Goal: Task Accomplishment & Management: Use online tool/utility

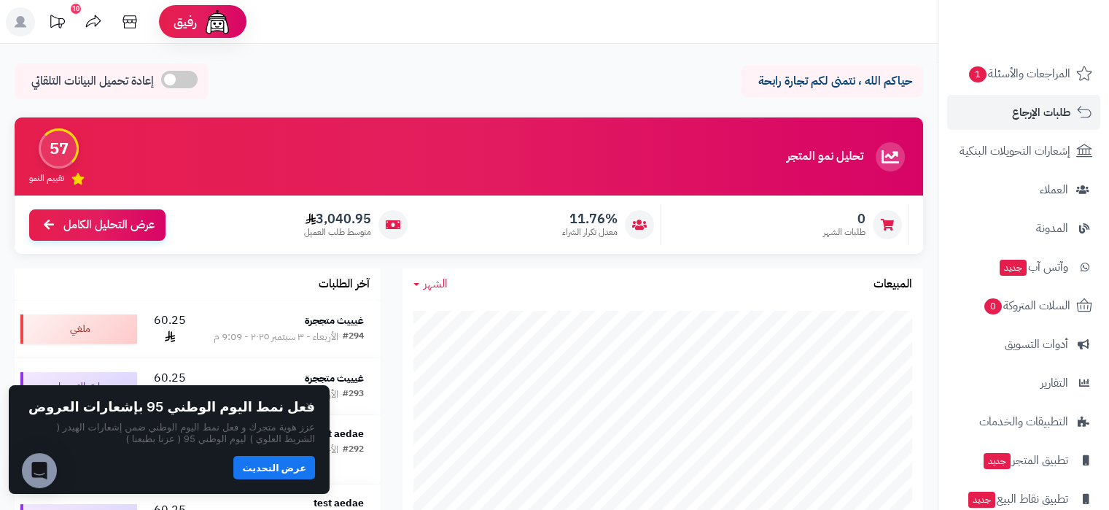
scroll to position [257, 0]
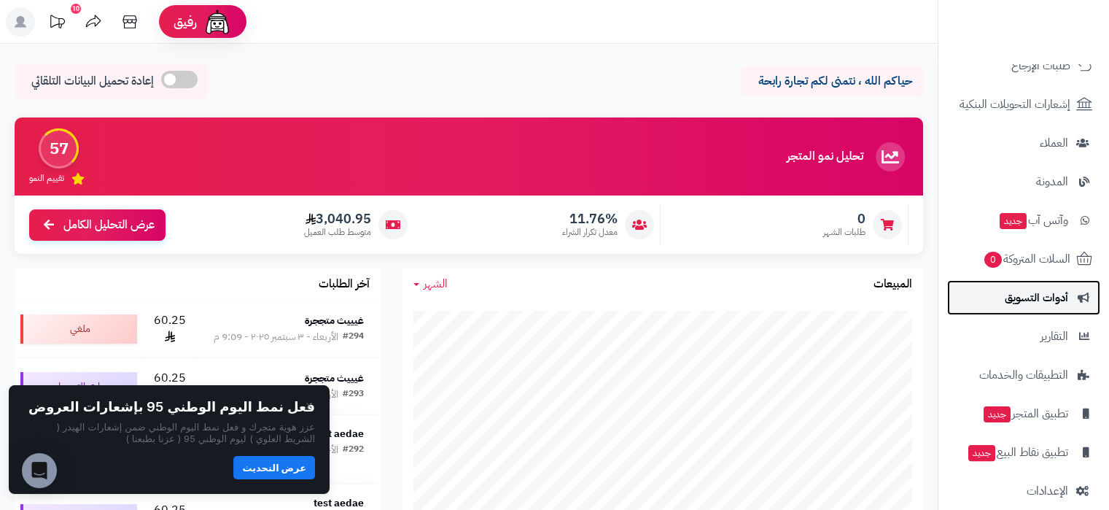
click at [1049, 303] on span "أدوات التسويق" at bounding box center [1036, 297] width 63 height 20
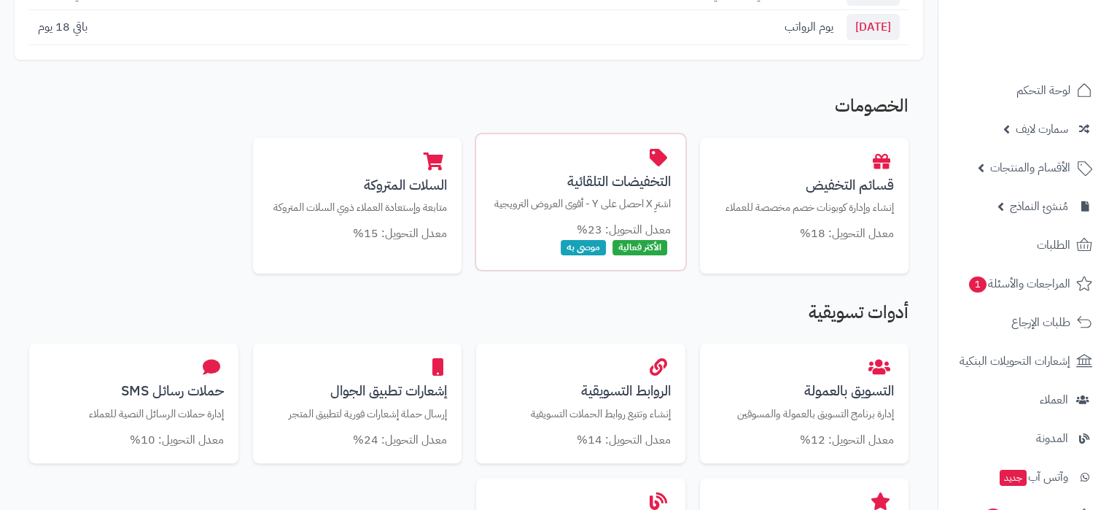
scroll to position [230, 0]
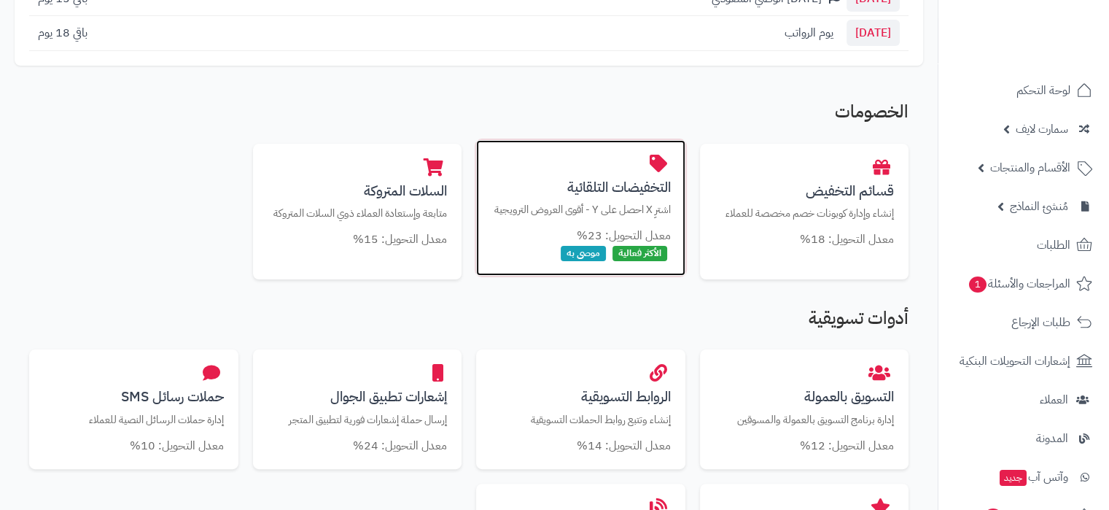
click at [580, 203] on p "اشترِ X احصل على Y - أقوى العروض الترويجية" at bounding box center [581, 209] width 180 height 15
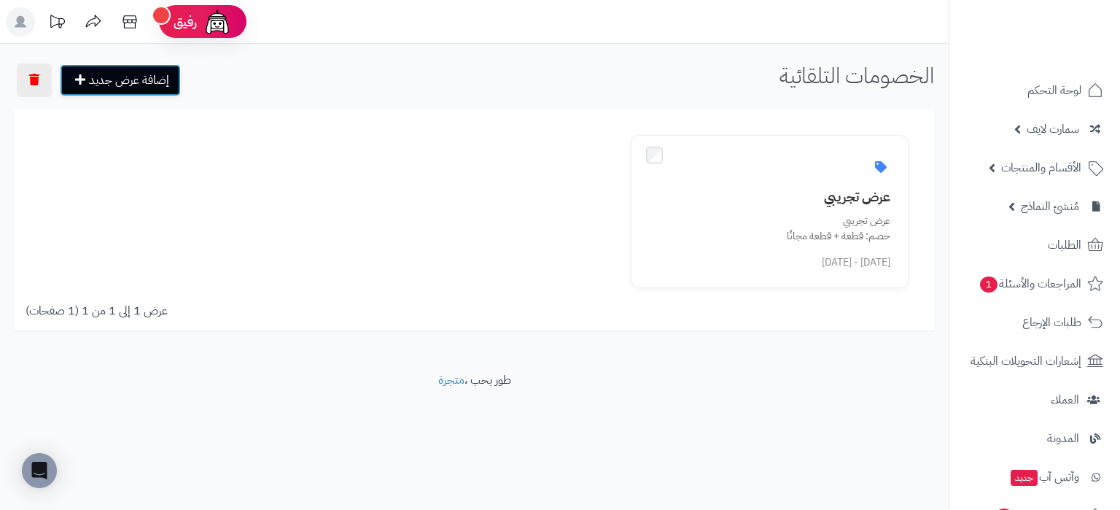
click at [163, 81] on link "إضافة عرض جديد" at bounding box center [120, 80] width 121 height 32
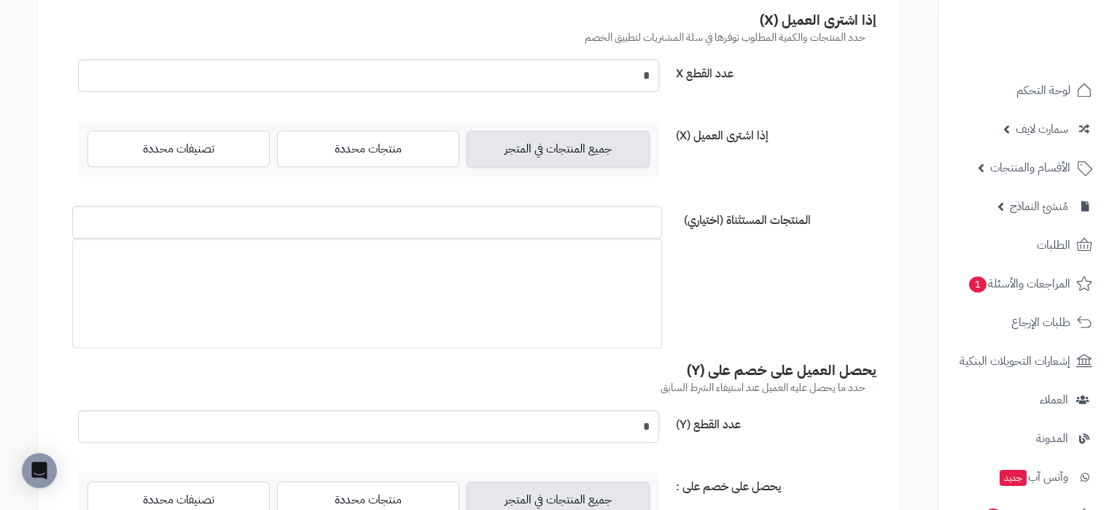
scroll to position [157, 0]
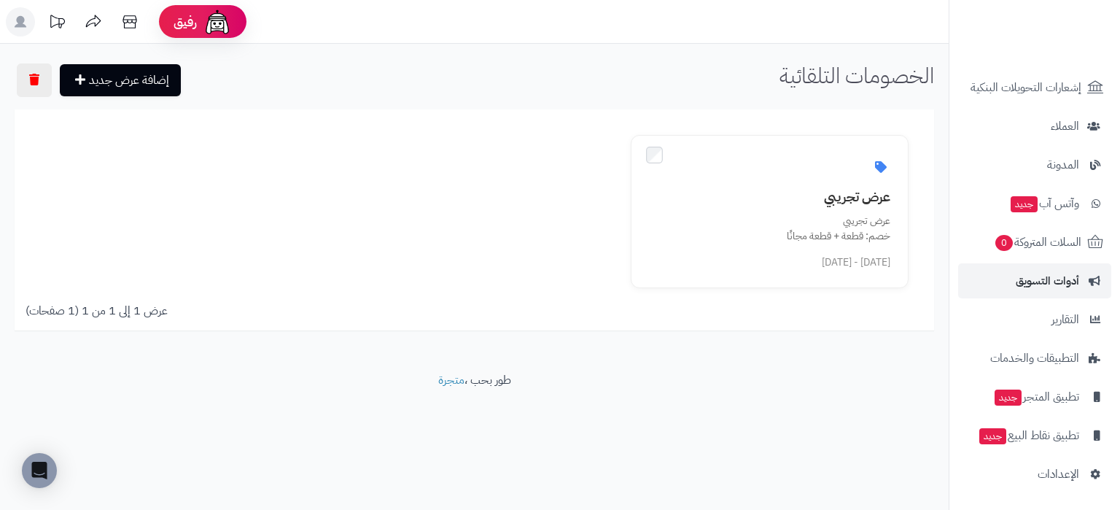
scroll to position [220, 0]
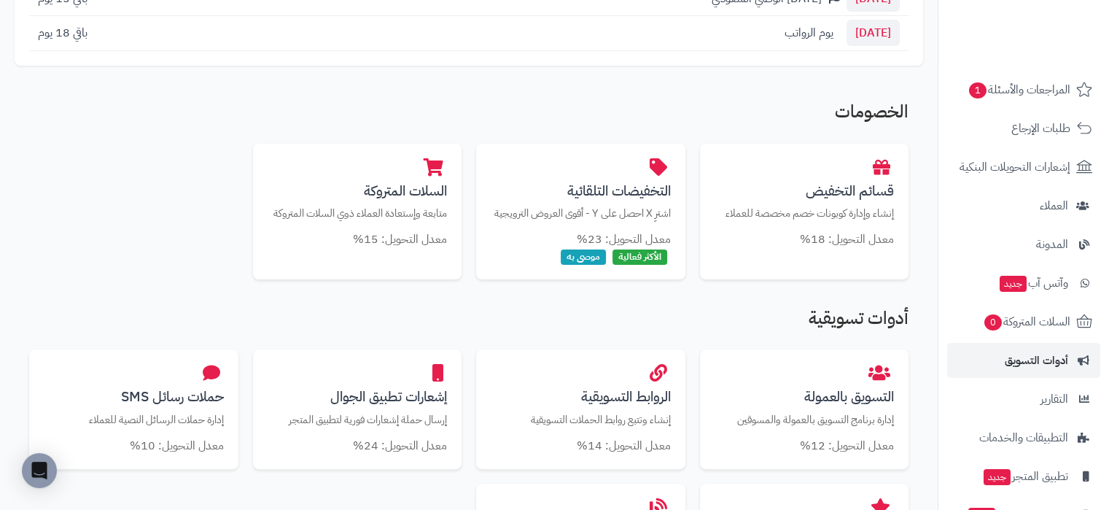
scroll to position [187, 0]
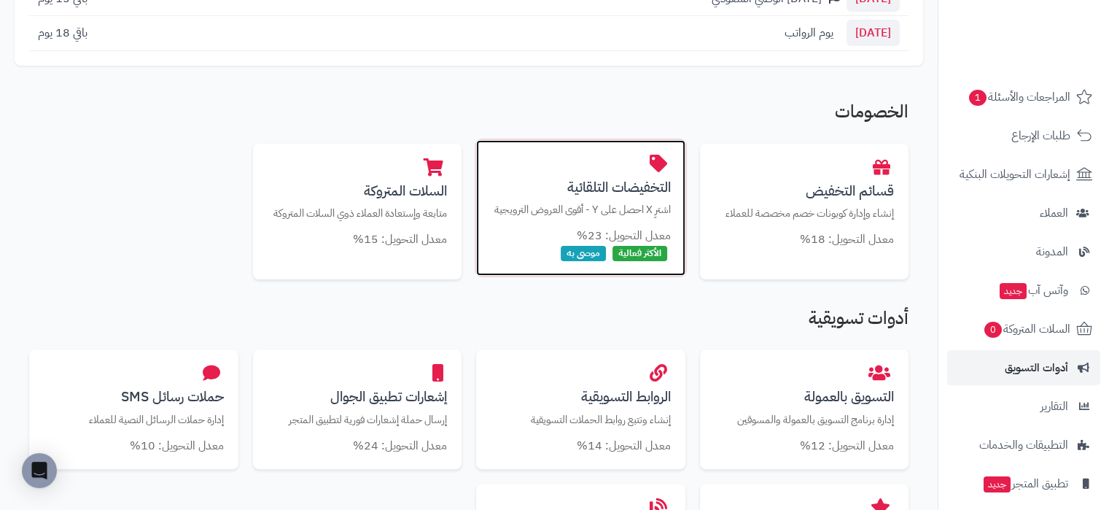
click at [592, 215] on p "اشترِ X احصل على Y - أقوى العروض الترويجية" at bounding box center [581, 209] width 180 height 15
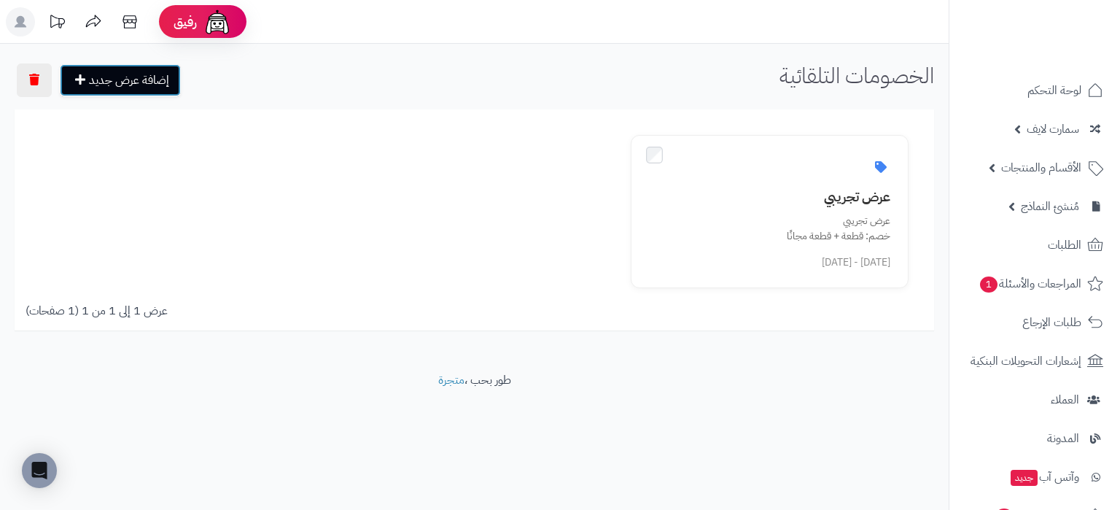
click at [146, 79] on link "إضافة عرض جديد" at bounding box center [120, 80] width 121 height 32
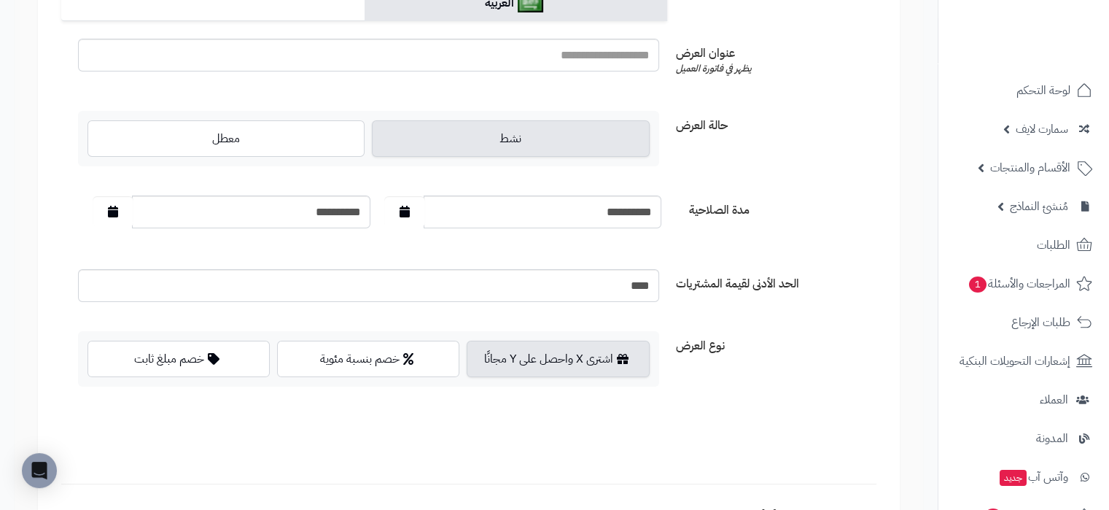
scroll to position [149, 0]
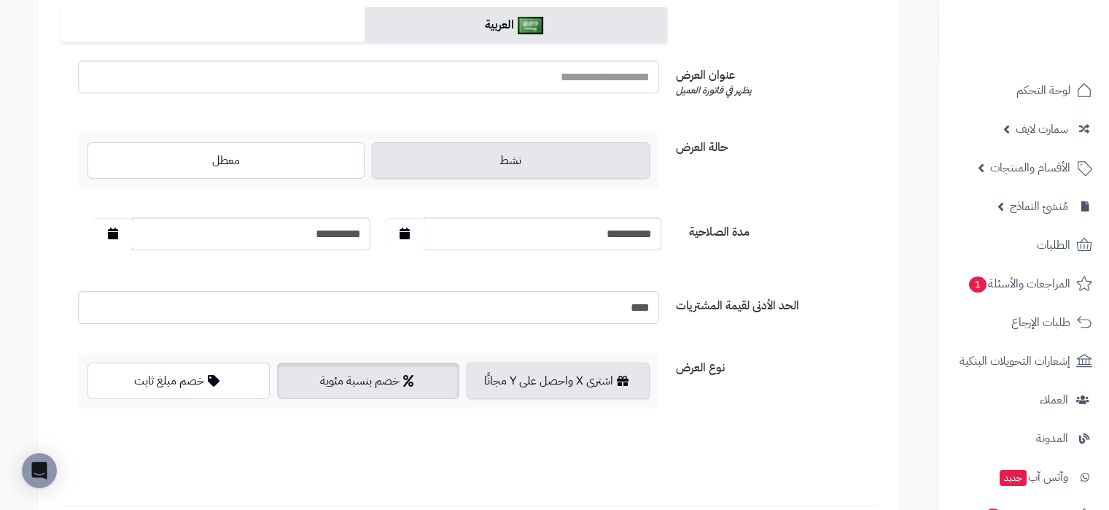
click at [365, 388] on label "خصم بنسبة مئوية" at bounding box center [368, 380] width 182 height 36
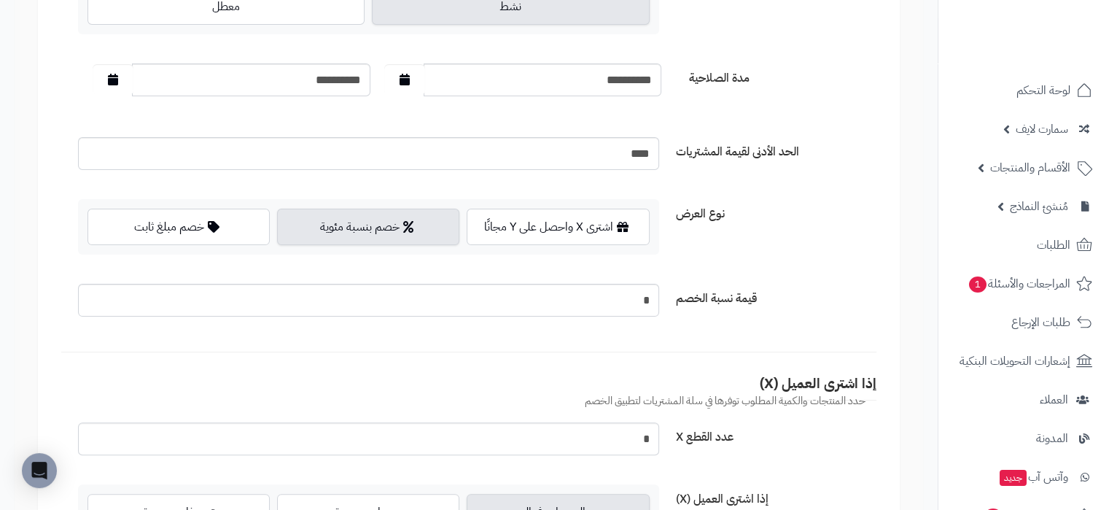
scroll to position [302, 0]
